Goal: Find specific page/section: Find specific page/section

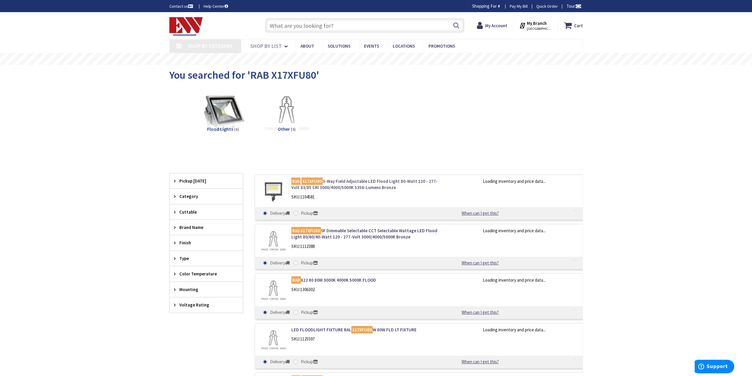
click at [319, 181] on mark "X17XFU80" at bounding box center [311, 180] width 21 height 7
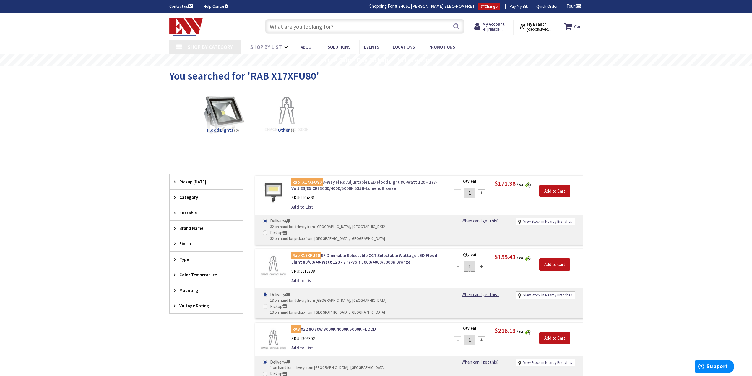
type input "[PERSON_NAME][GEOGRAPHIC_DATA], [GEOGRAPHIC_DATA]"
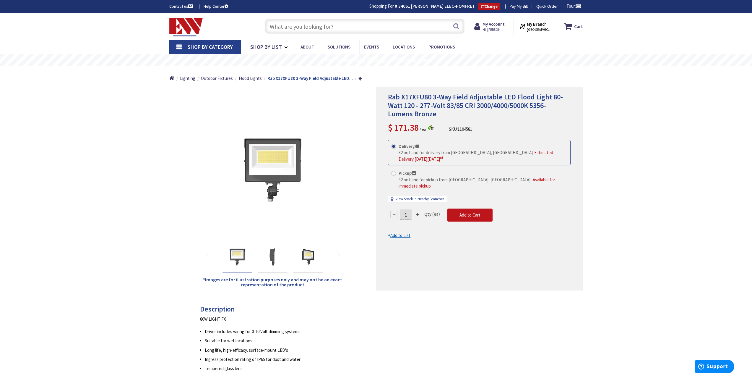
click at [337, 30] on input "text" at bounding box center [364, 26] width 199 height 15
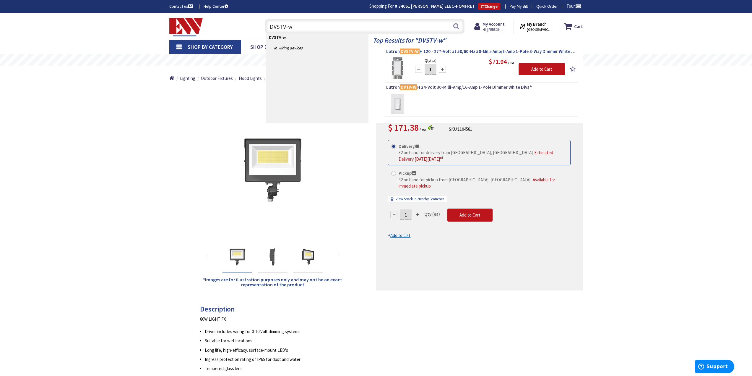
type input "DVSTV-w"
click at [447, 52] on span "Lutron DVSTV-W H 120 - 277-Volt at 50/60-Hz 50-Milli-Amp/8-Amp 1-Pole 3-Way Dim…" at bounding box center [481, 51] width 191 height 6
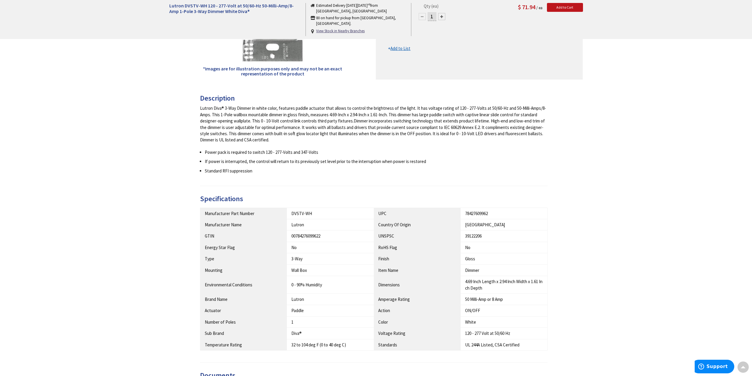
scroll to position [1, 0]
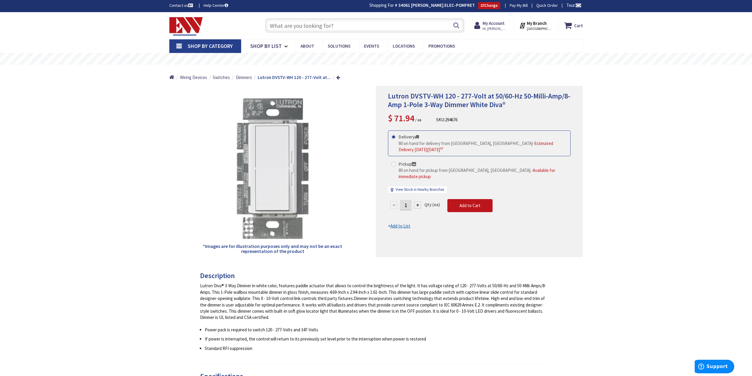
click at [313, 24] on input "text" at bounding box center [364, 25] width 199 height 15
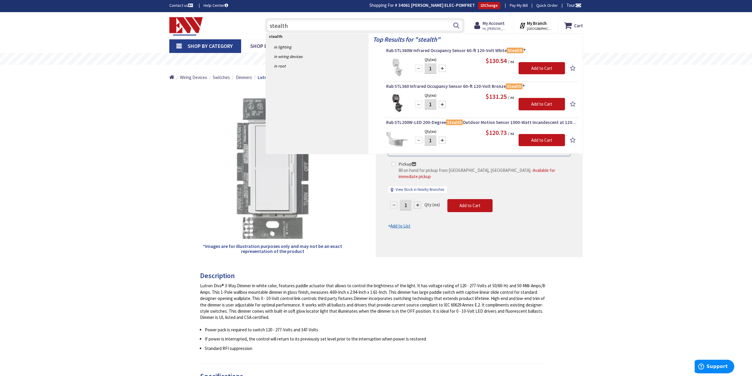
type input "stealth"
click at [422, 83] on div "Top Results for " stealth " Rab STL360W Infrared Occupancy Sensor 60-ft 120-Vol…" at bounding box center [476, 93] width 214 height 120
click at [468, 86] on span "Rab STL360 Infrared Occupancy Sensor 60-ft 120-Volt Bronze Stealth ®" at bounding box center [481, 86] width 191 height 6
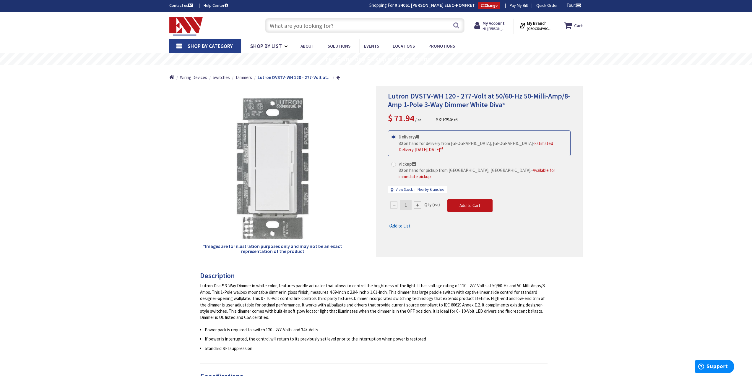
click at [381, 28] on input "text" at bounding box center [364, 25] width 199 height 15
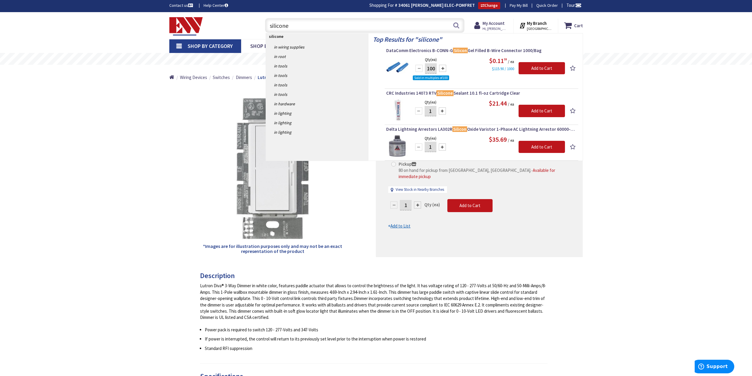
type input "silicone"
